Goal: Find specific page/section: Locate a particular part of the current website

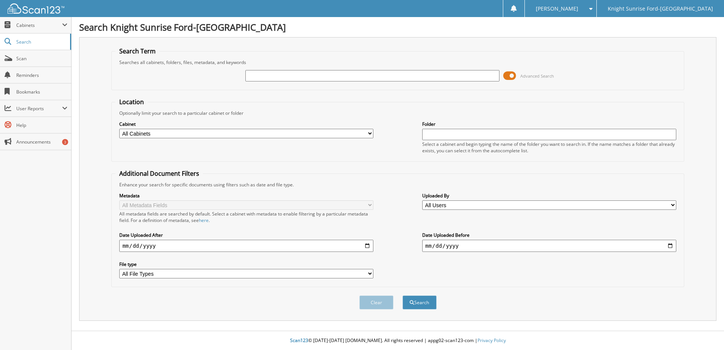
click at [315, 75] on input "text" at bounding box center [372, 75] width 254 height 11
type input "680017"
click at [403, 295] on button "Search" at bounding box center [420, 302] width 34 height 14
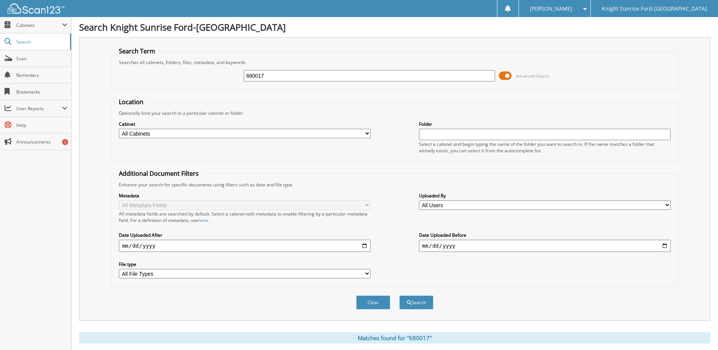
click at [511, 72] on span at bounding box center [505, 75] width 13 height 11
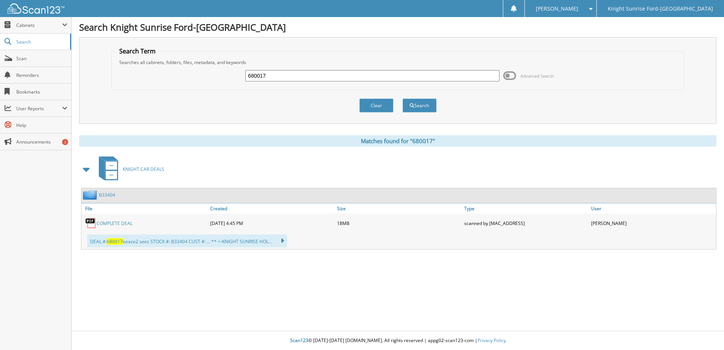
click at [111, 222] on link "COMPLETE DEAL" at bounding box center [115, 223] width 36 height 6
